Goal: Information Seeking & Learning: Learn about a topic

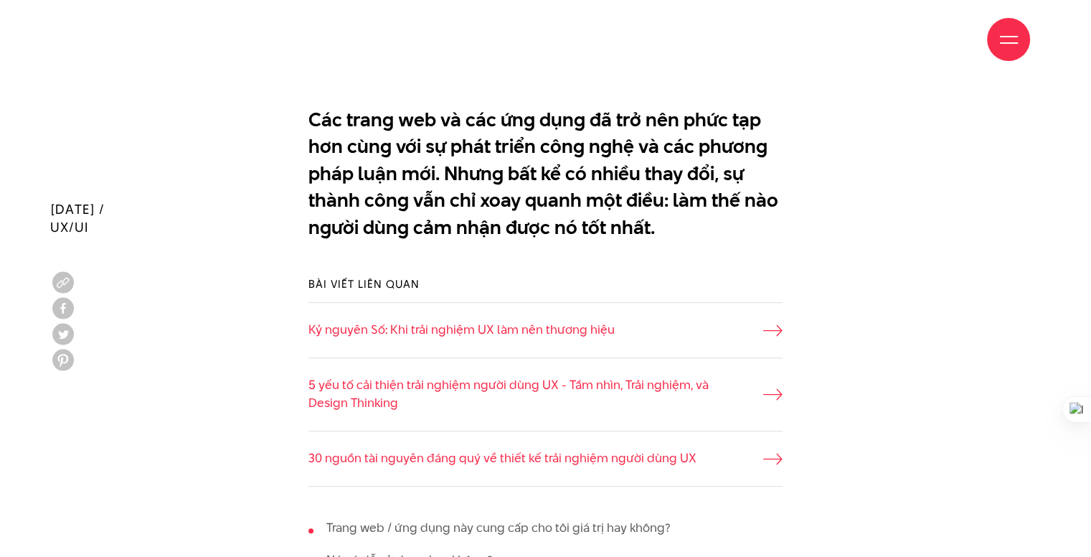
scroll to position [1195, 0]
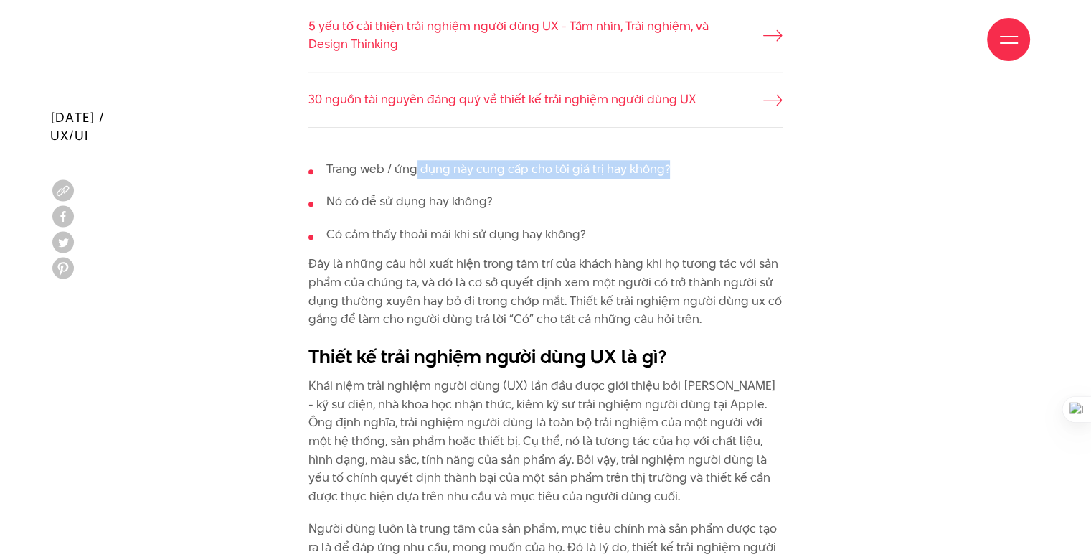
drag, startPoint x: 416, startPoint y: 169, endPoint x: 675, endPoint y: 175, distance: 259.0
click at [681, 170] on li "Trang web / ứng dụng này cung cấp cho tôi giá trị hay không?" at bounding box center [545, 169] width 474 height 19
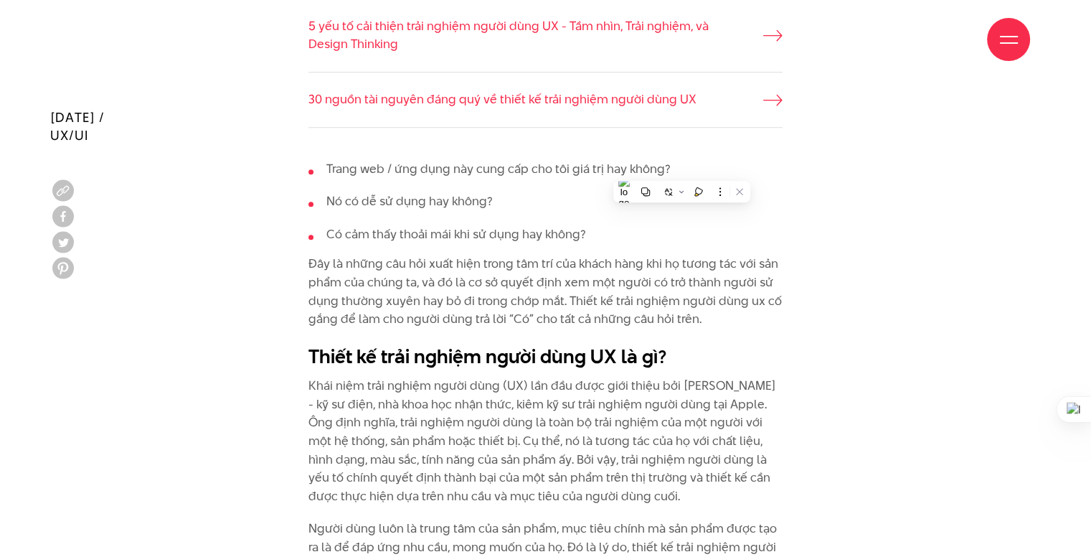
drag, startPoint x: 387, startPoint y: 217, endPoint x: 399, endPoint y: 207, distance: 16.3
click at [389, 216] on ul "Trang web / ứng dụng này cung cấp cho tôi giá trị hay không? Nó có dễ sử dụng h…" at bounding box center [545, 202] width 474 height 84
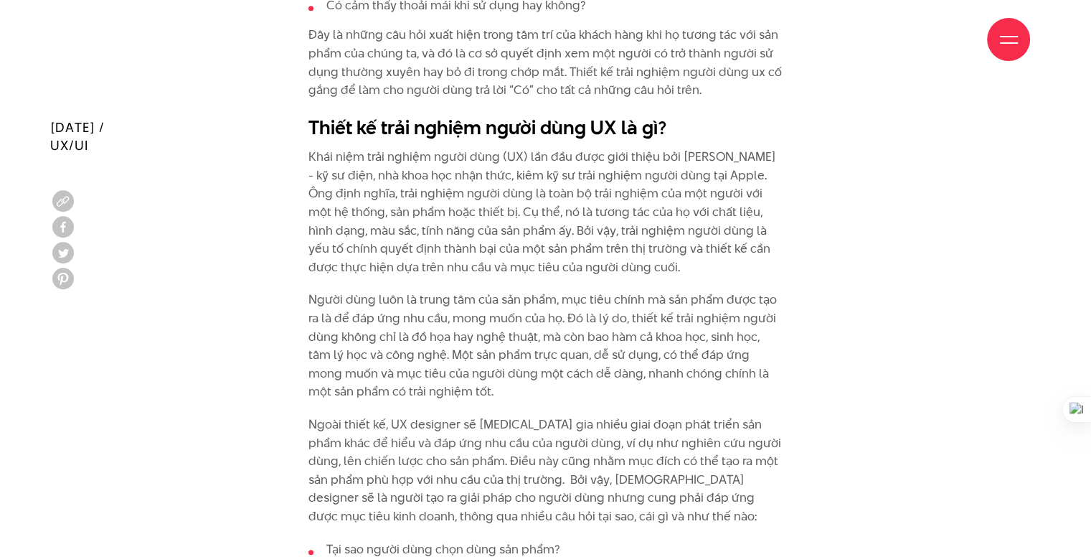
scroll to position [1434, 0]
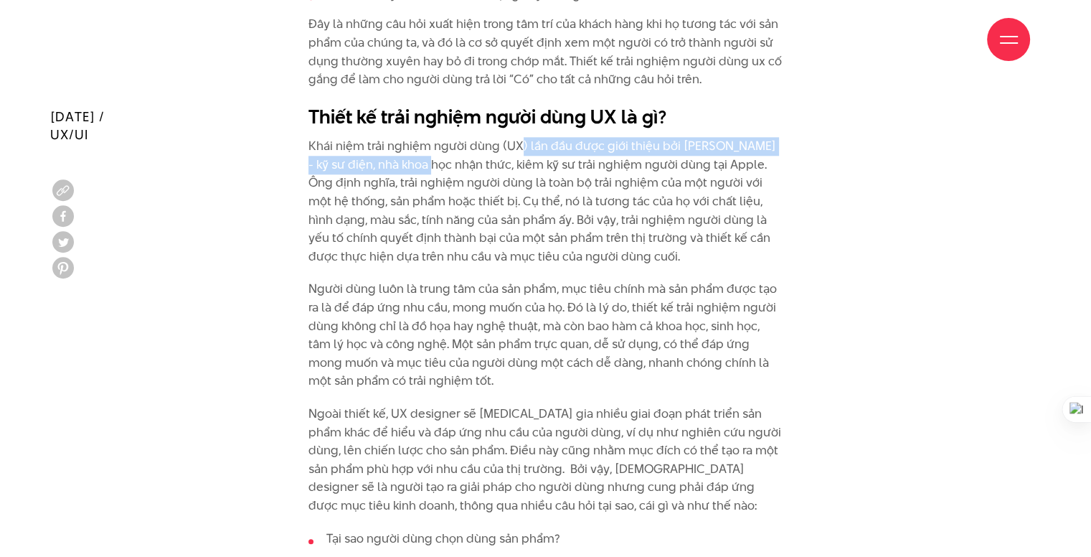
drag, startPoint x: 425, startPoint y: 164, endPoint x: 521, endPoint y: 151, distance: 96.9
click at [521, 151] on p "Khái niệm trải nghiệm người dùng (UX) lần đầu được giới thiệu bởi Donald Norman…" at bounding box center [545, 201] width 474 height 128
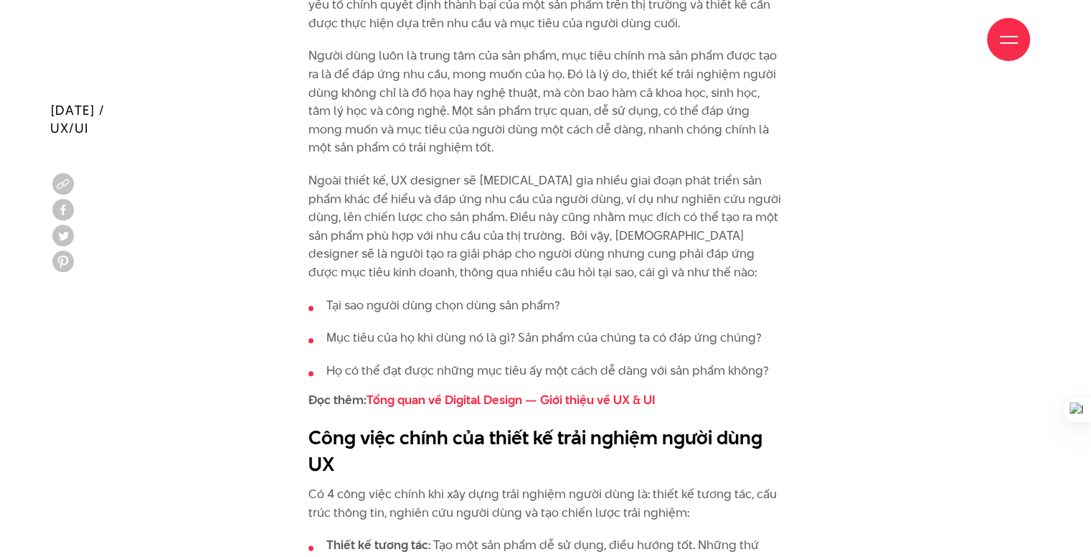
scroll to position [1673, 0]
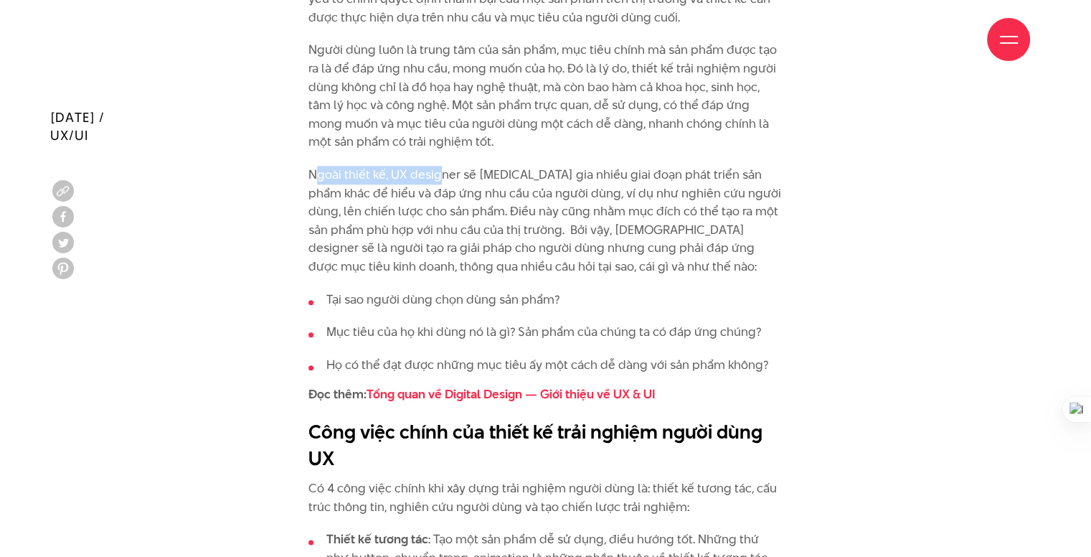
drag, startPoint x: 316, startPoint y: 180, endPoint x: 456, endPoint y: 150, distance: 143.1
click at [511, 141] on p "Người dùng luôn là trung tâm của sản phẩm, mục tiêu chính mà sản phẩm được tạo …" at bounding box center [545, 96] width 474 height 110
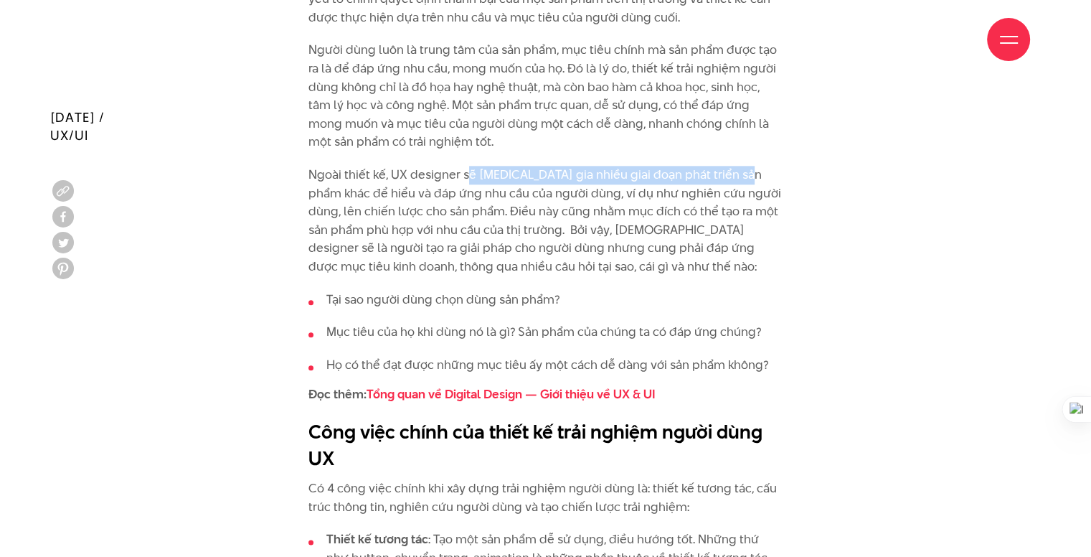
drag, startPoint x: 470, startPoint y: 179, endPoint x: 754, endPoint y: 179, distance: 284.7
click at [754, 179] on p "Ngoài thiết kế, UX designer sẽ tham gia nhiều giai đoạn phát triển sản phẩm khá…" at bounding box center [545, 221] width 474 height 110
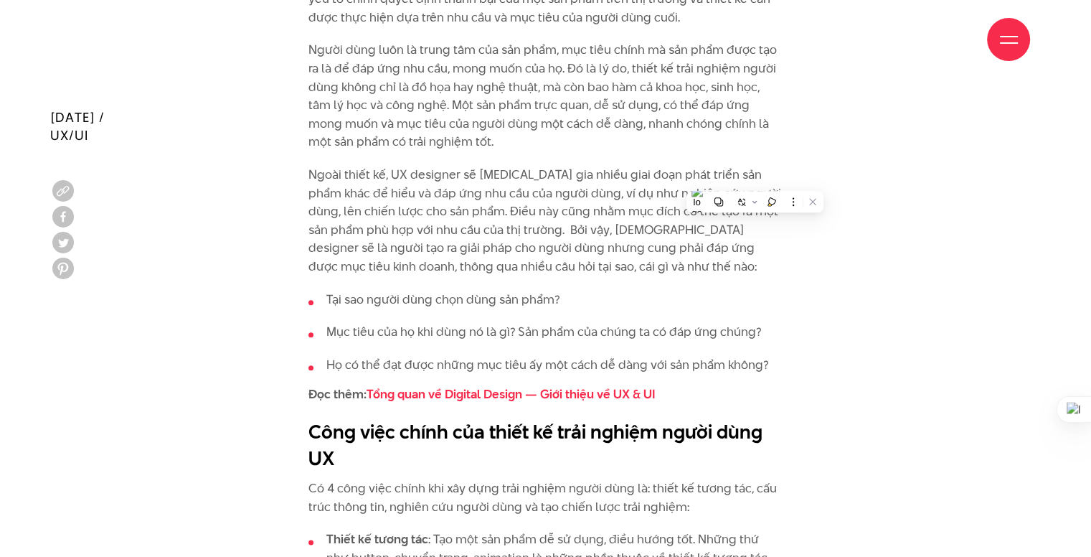
click at [361, 232] on p "Ngoài thiết kế, UX designer sẽ tham gia nhiều giai đoạn phát triển sản phẩm khá…" at bounding box center [545, 221] width 474 height 110
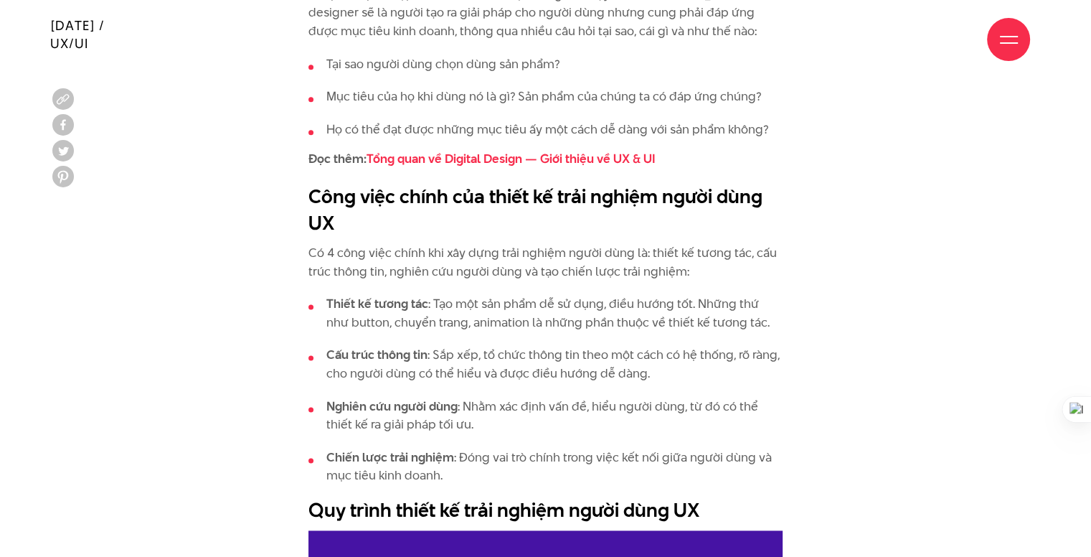
scroll to position [1912, 0]
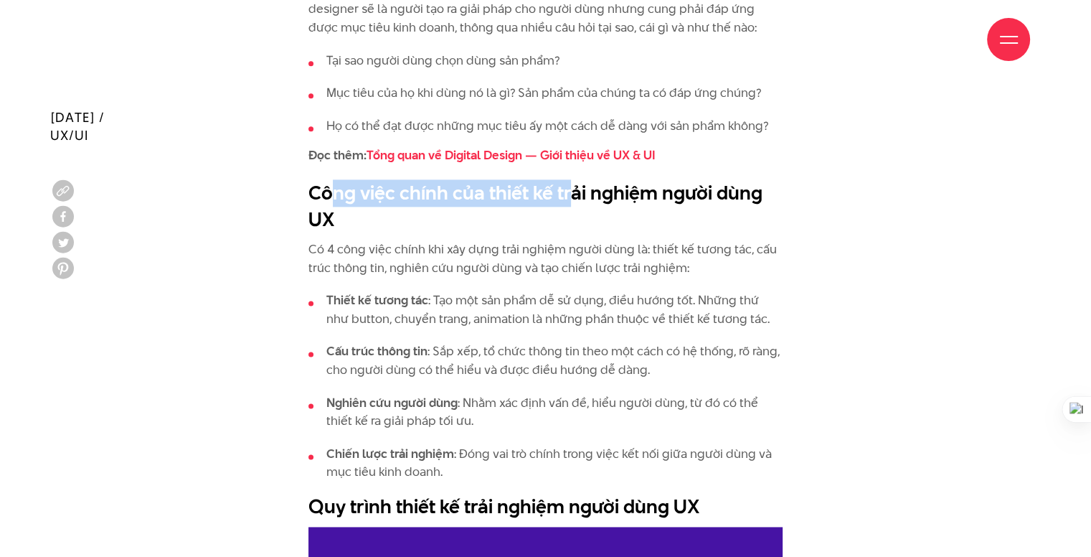
drag, startPoint x: 331, startPoint y: 184, endPoint x: 571, endPoint y: 202, distance: 240.9
click at [571, 202] on h2 "Công việc chính của thiết kế trải nghiệm người dùng UX" at bounding box center [545, 206] width 474 height 54
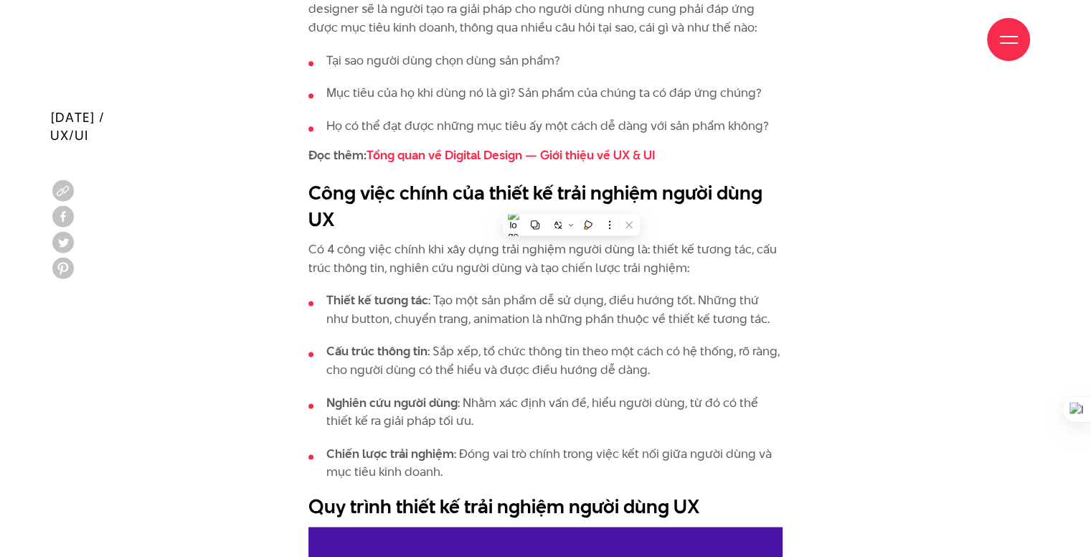
drag, startPoint x: 304, startPoint y: 257, endPoint x: 421, endPoint y: 242, distance: 117.9
click at [615, 225] on h2 "Công việc chính của thiết kế trải nghiệm người dùng UX" at bounding box center [545, 206] width 474 height 54
drag, startPoint x: 424, startPoint y: 311, endPoint x: 675, endPoint y: 293, distance: 251.7
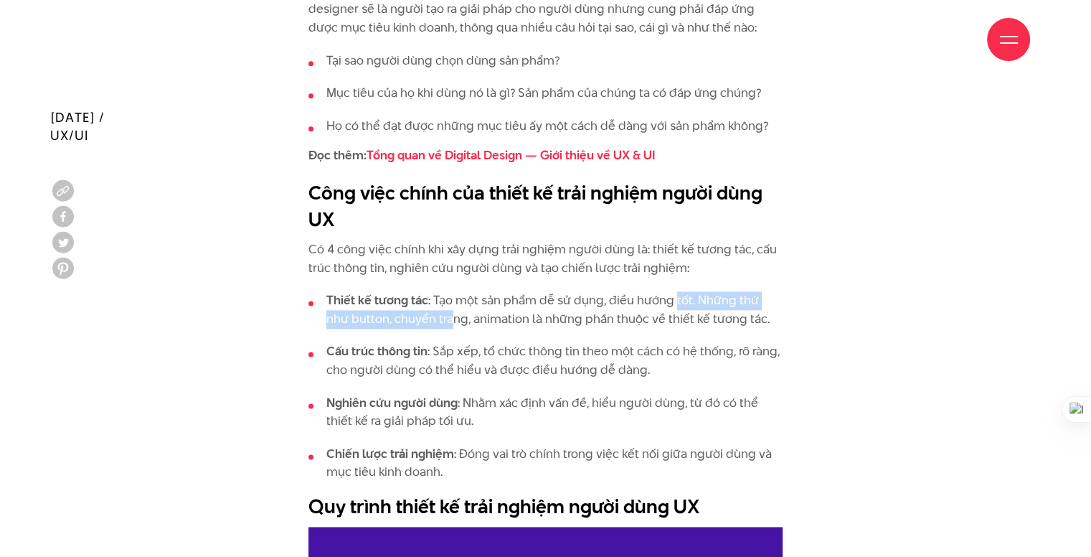
click at [675, 293] on li "Thiết kế tương tác : Tạo một sản phẩm dễ sử dụng, điều hướng tốt. Những thứ như…" at bounding box center [545, 309] width 474 height 37
click at [566, 227] on h2 "Công việc chính của thiết kế trải nghiệm người dùng UX" at bounding box center [545, 206] width 474 height 54
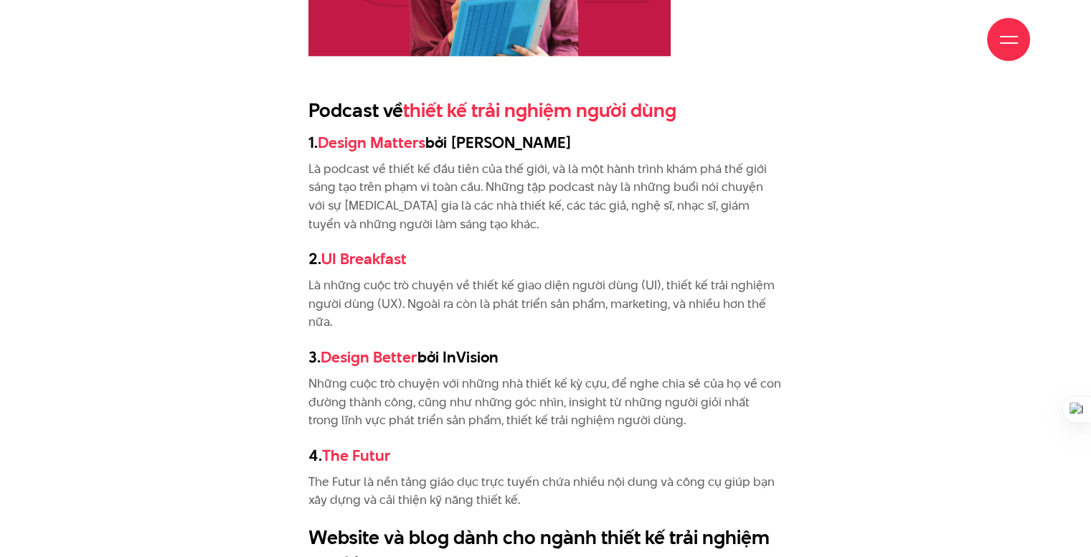
scroll to position [1673, 0]
